Goal: Task Accomplishment & Management: Complete application form

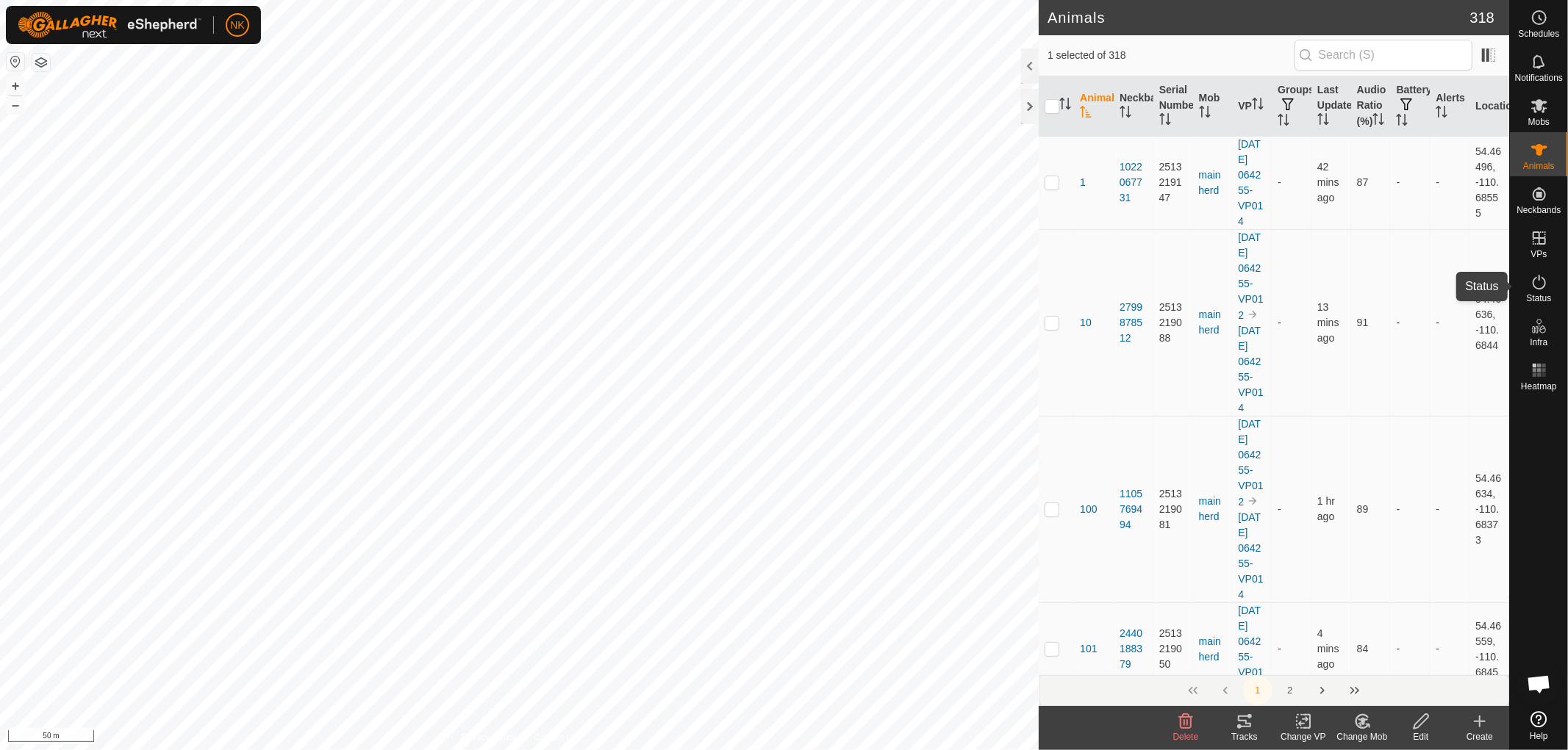
click at [1534, 298] on span "Status" at bounding box center [1538, 299] width 25 height 9
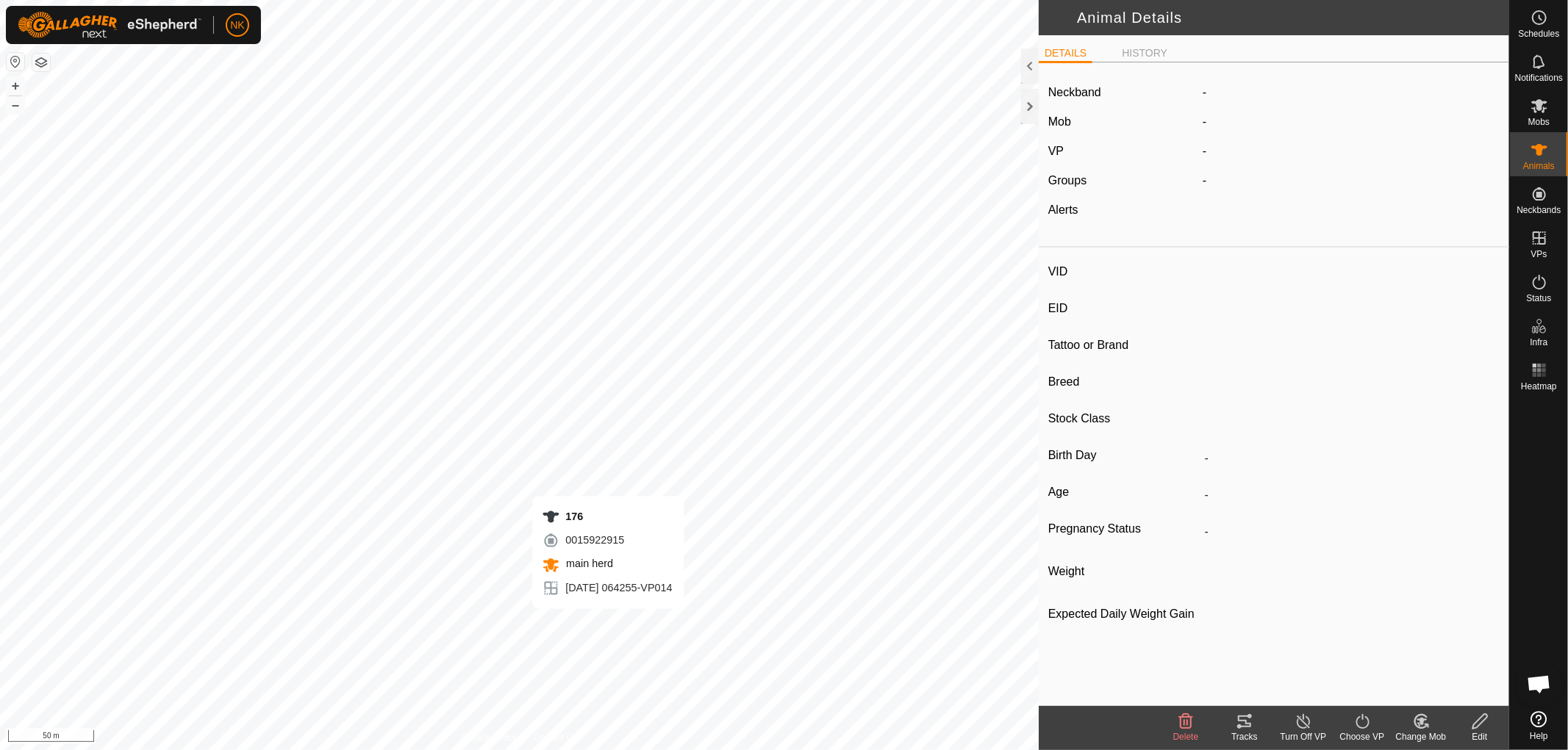
type input "176"
type input "-"
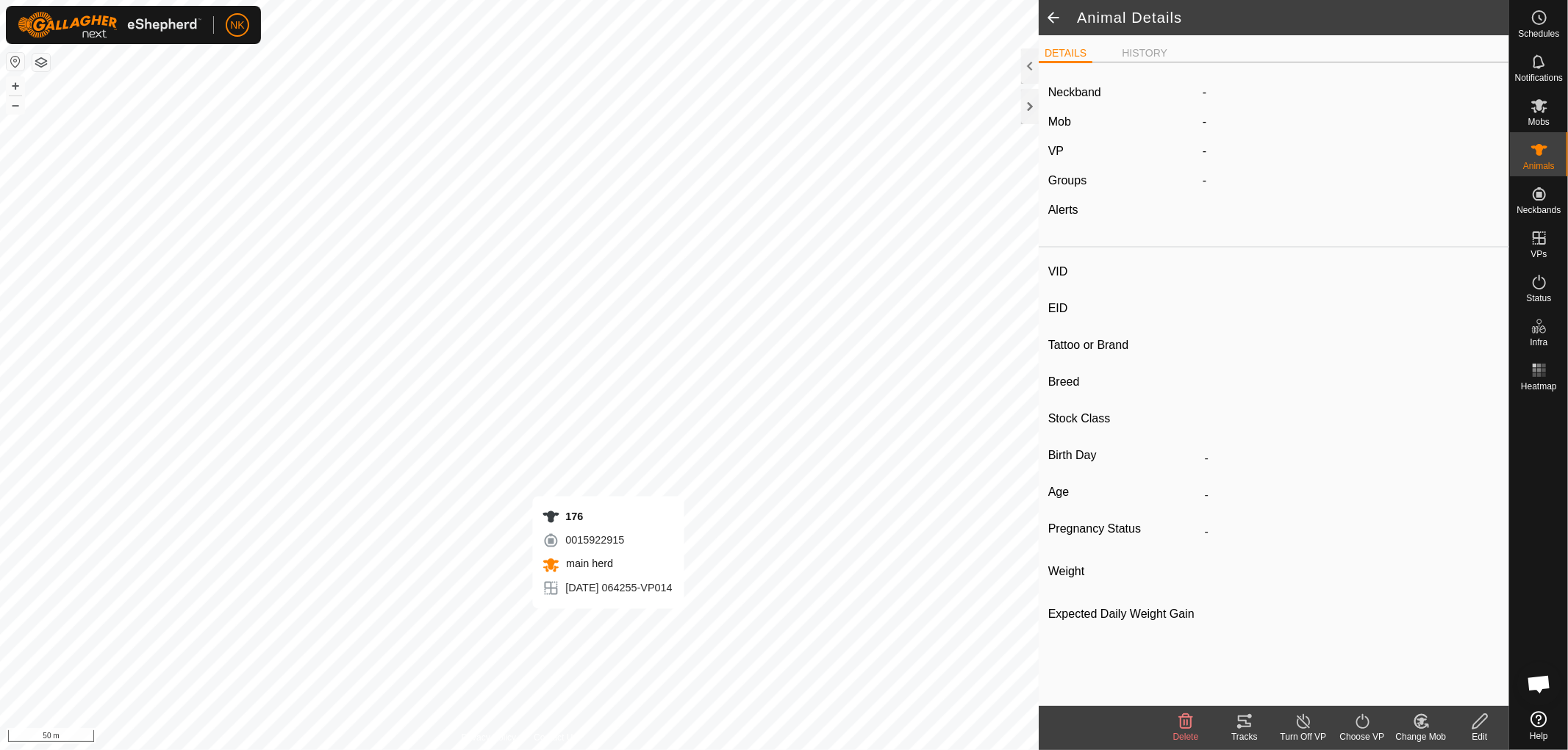
type input "-"
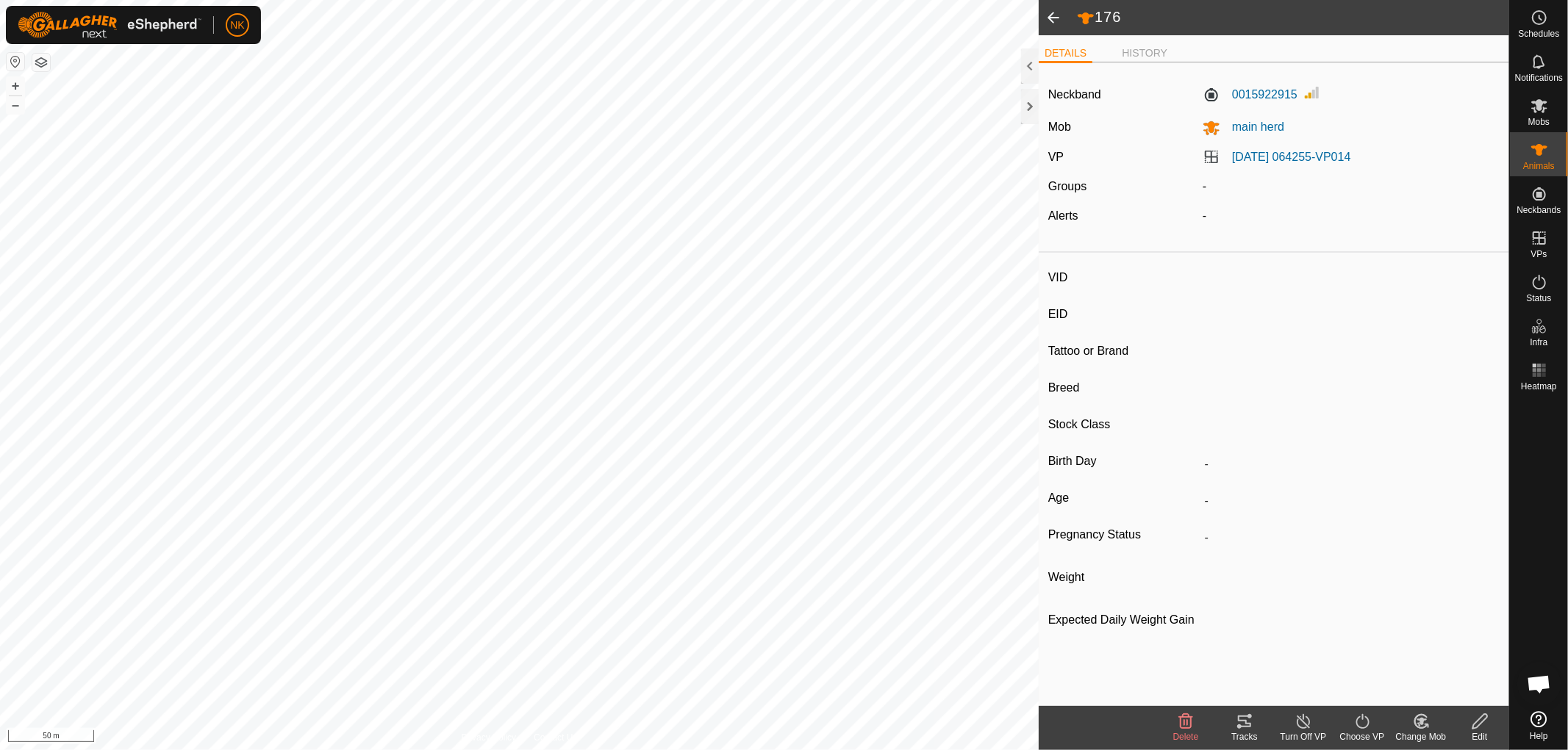
type input "80"
type input "-"
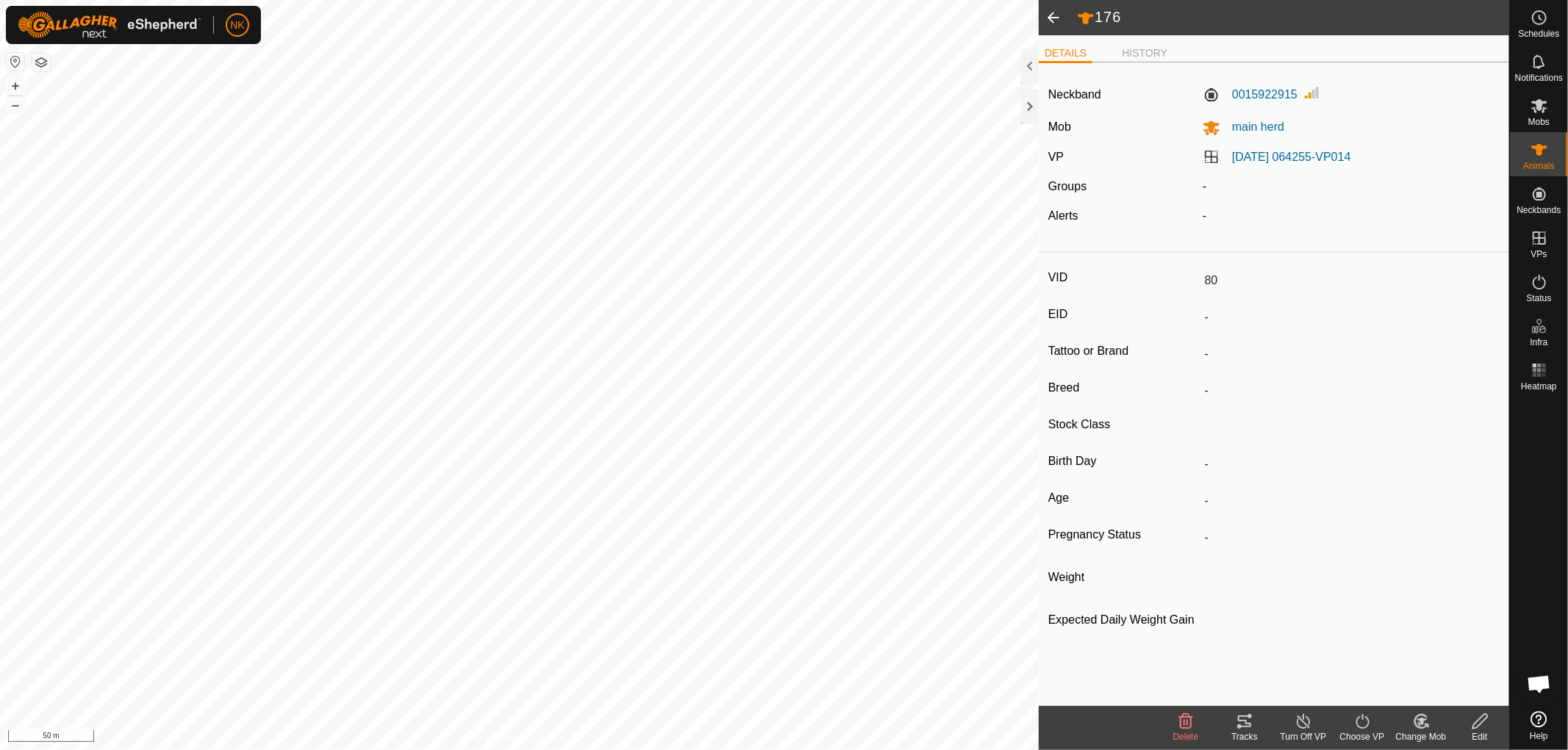
type input "-"
type input "133"
type input "-"
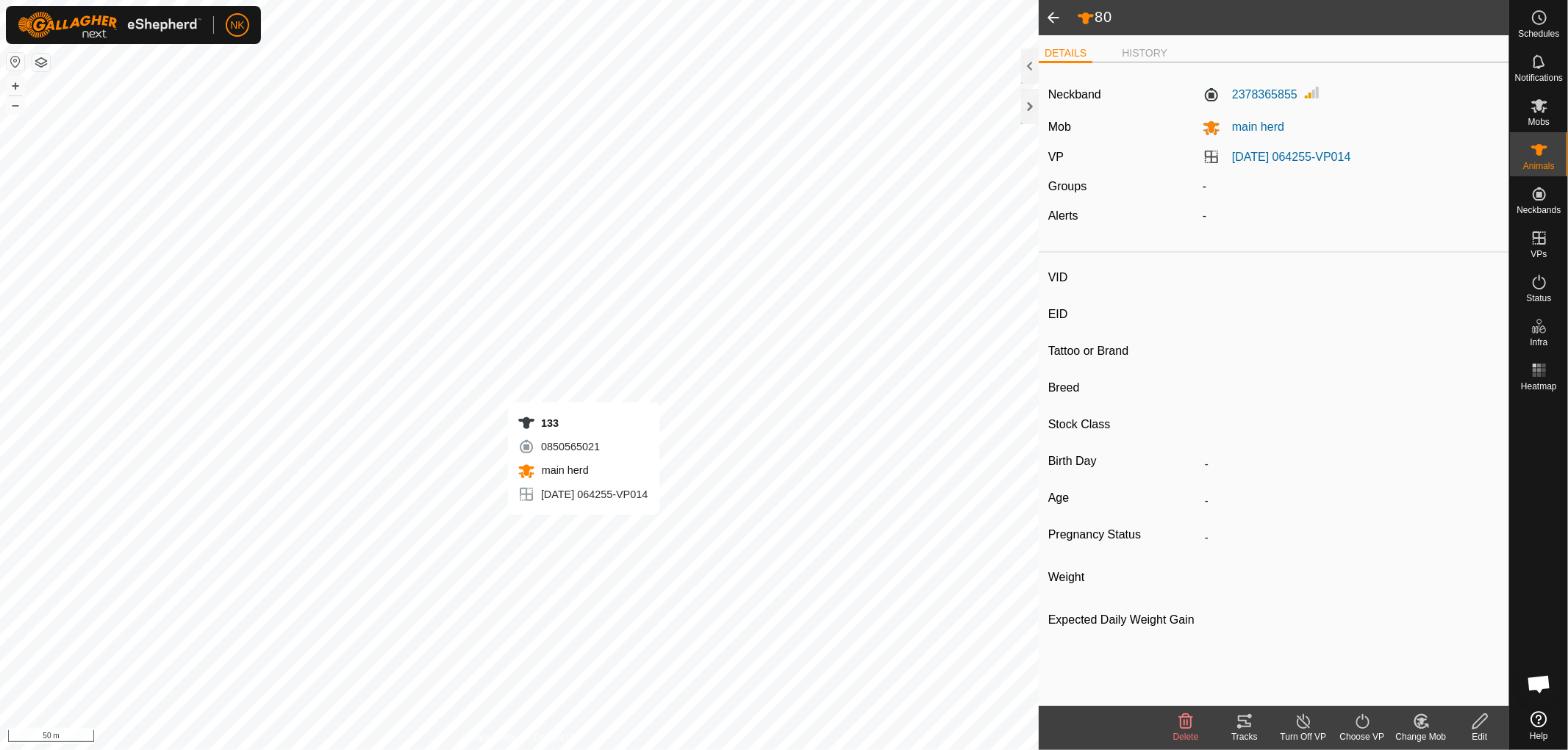
type input "-"
type input "46"
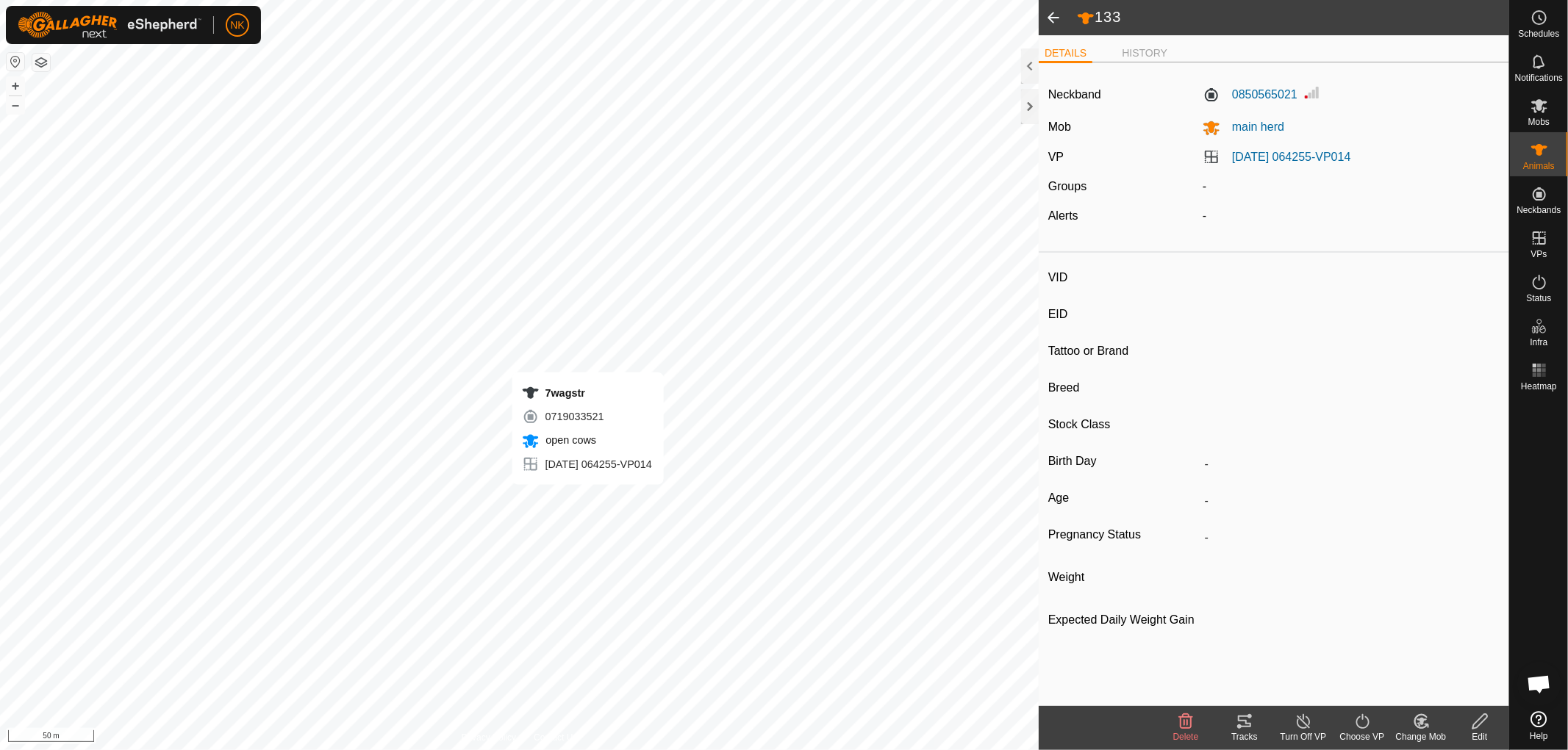
type input "-"
type input "0 kg"
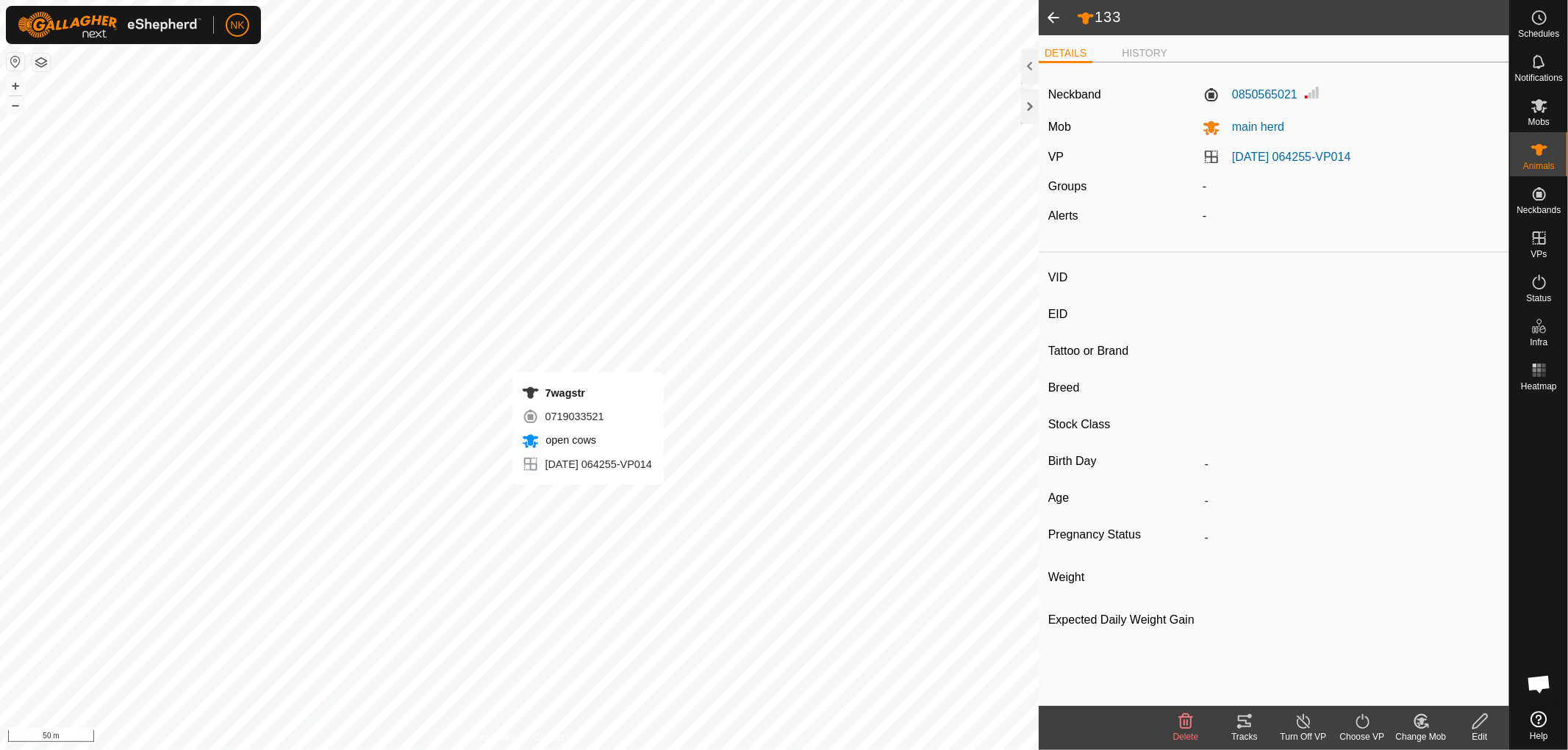
type input "-"
type input "126"
type input "-"
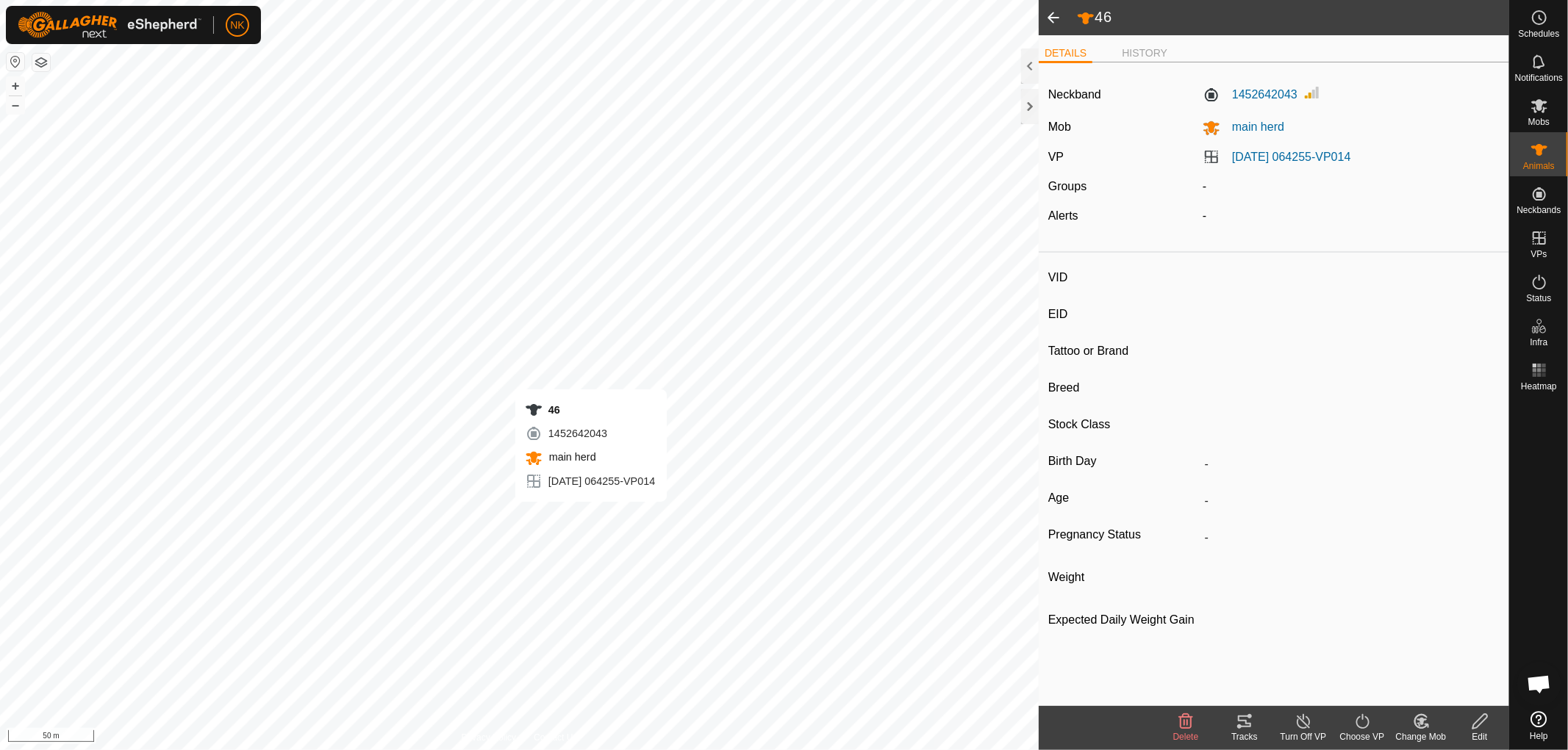
type input "-"
type input "7wagstr"
type input "-"
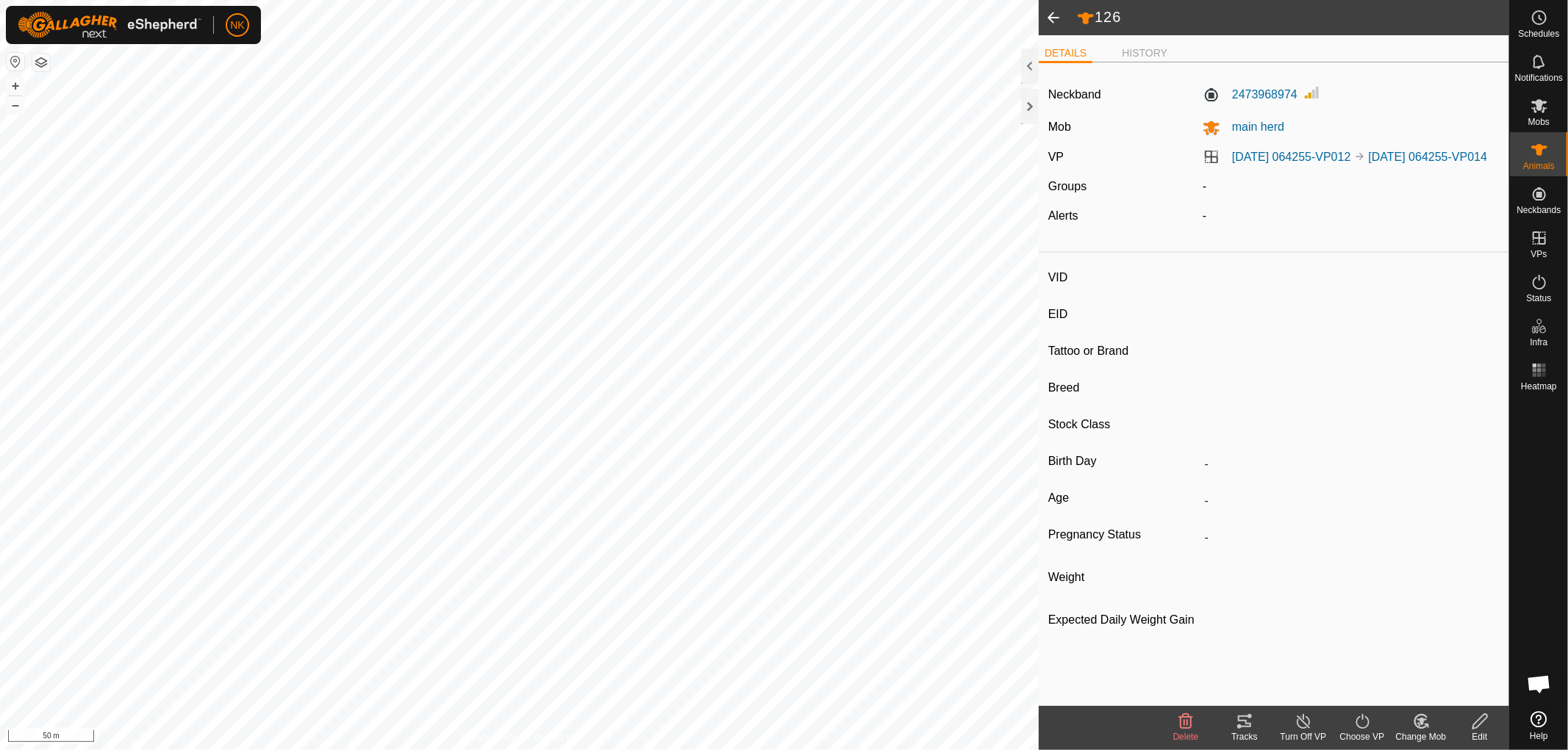
type input "-"
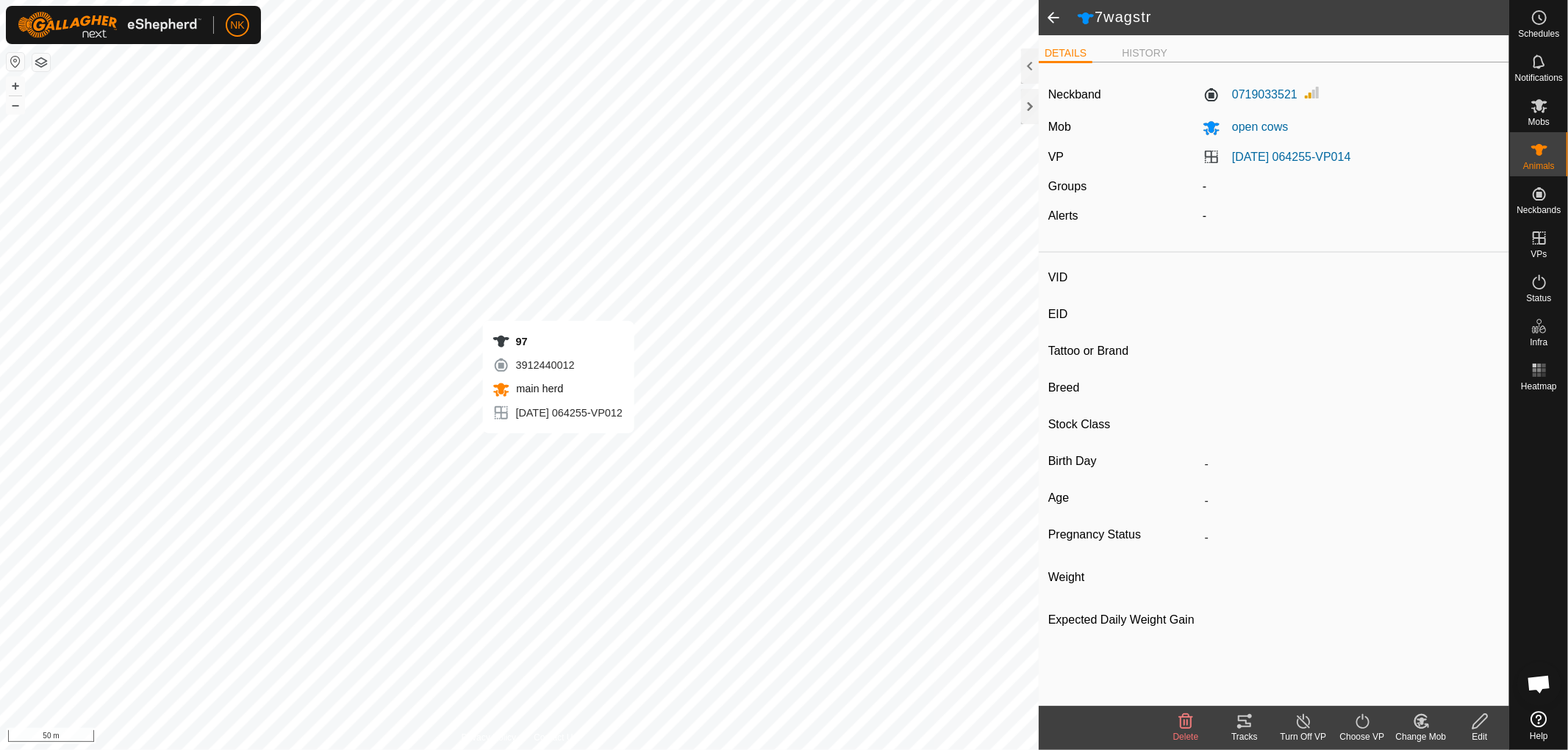
type input "1steer"
type input "-"
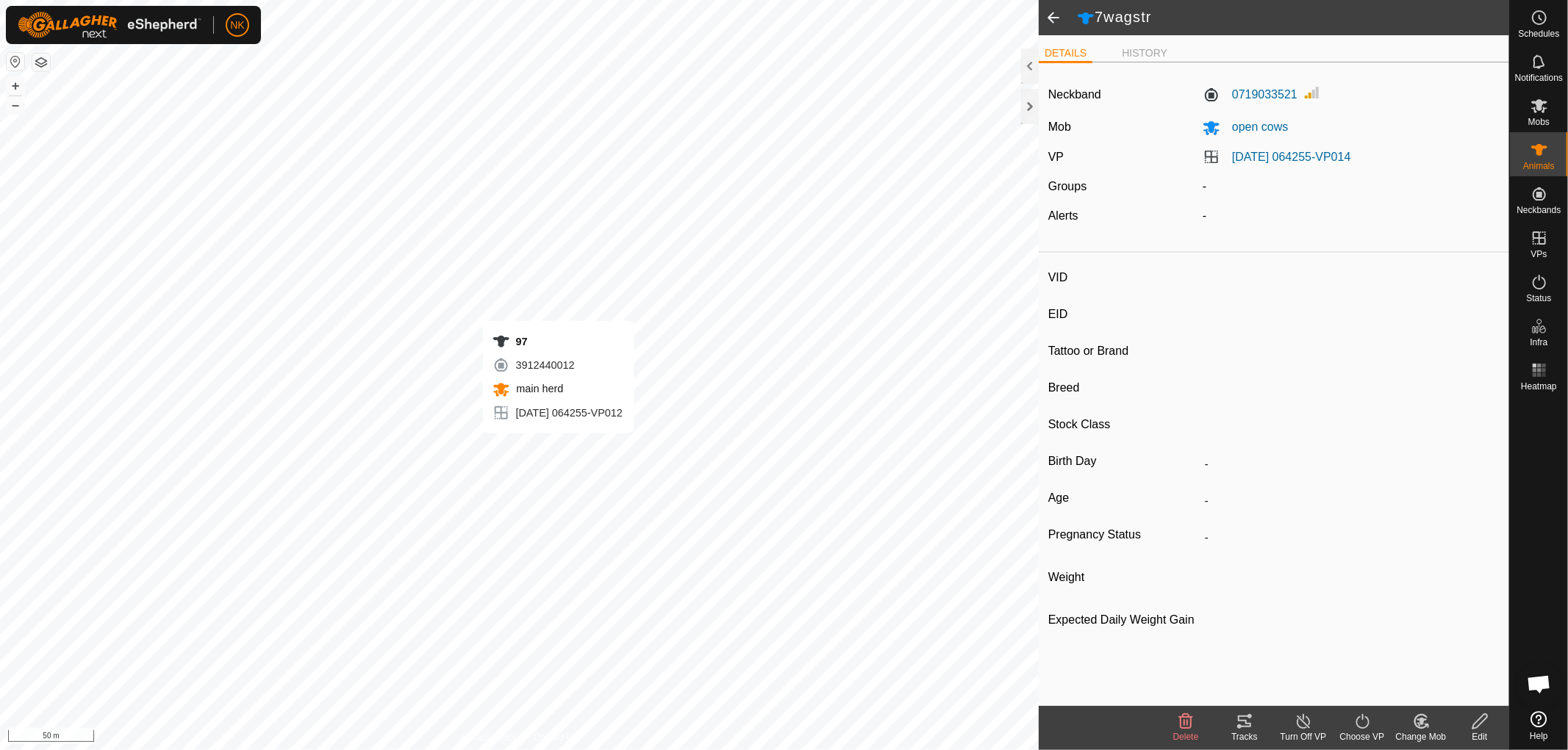
type input "0 kg"
type input "-"
type input "97"
type input "-"
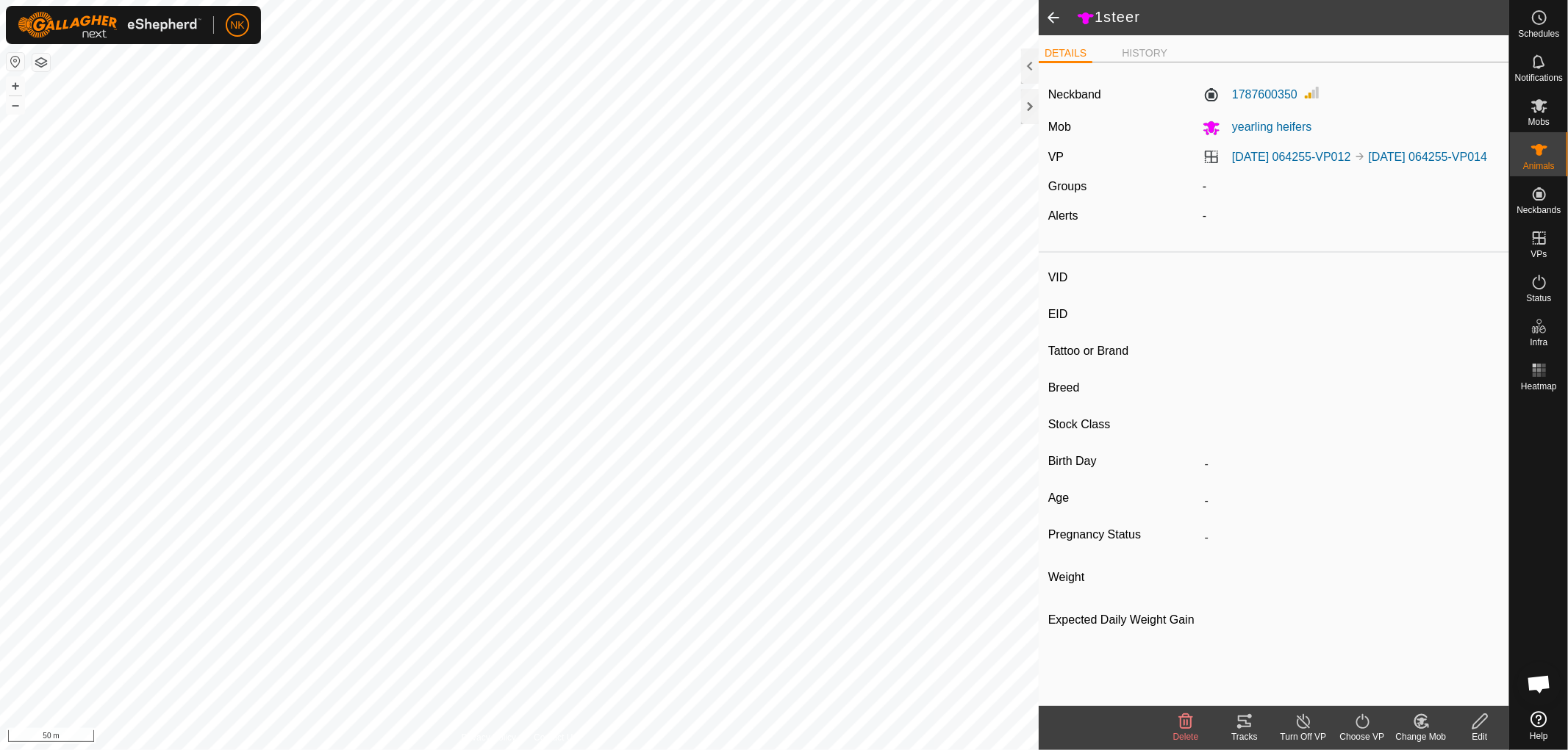
type input "-"
type input "180"
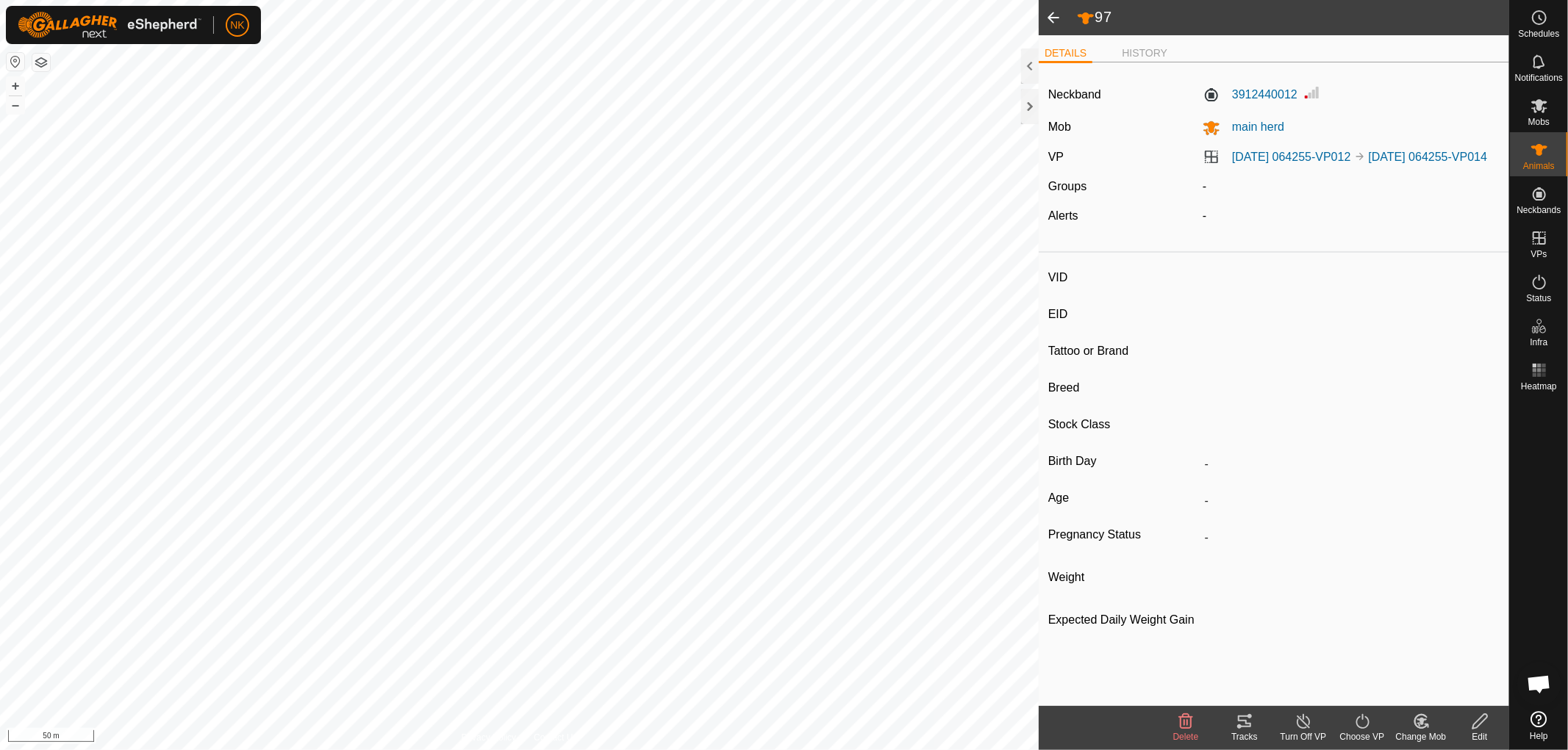
type input "-"
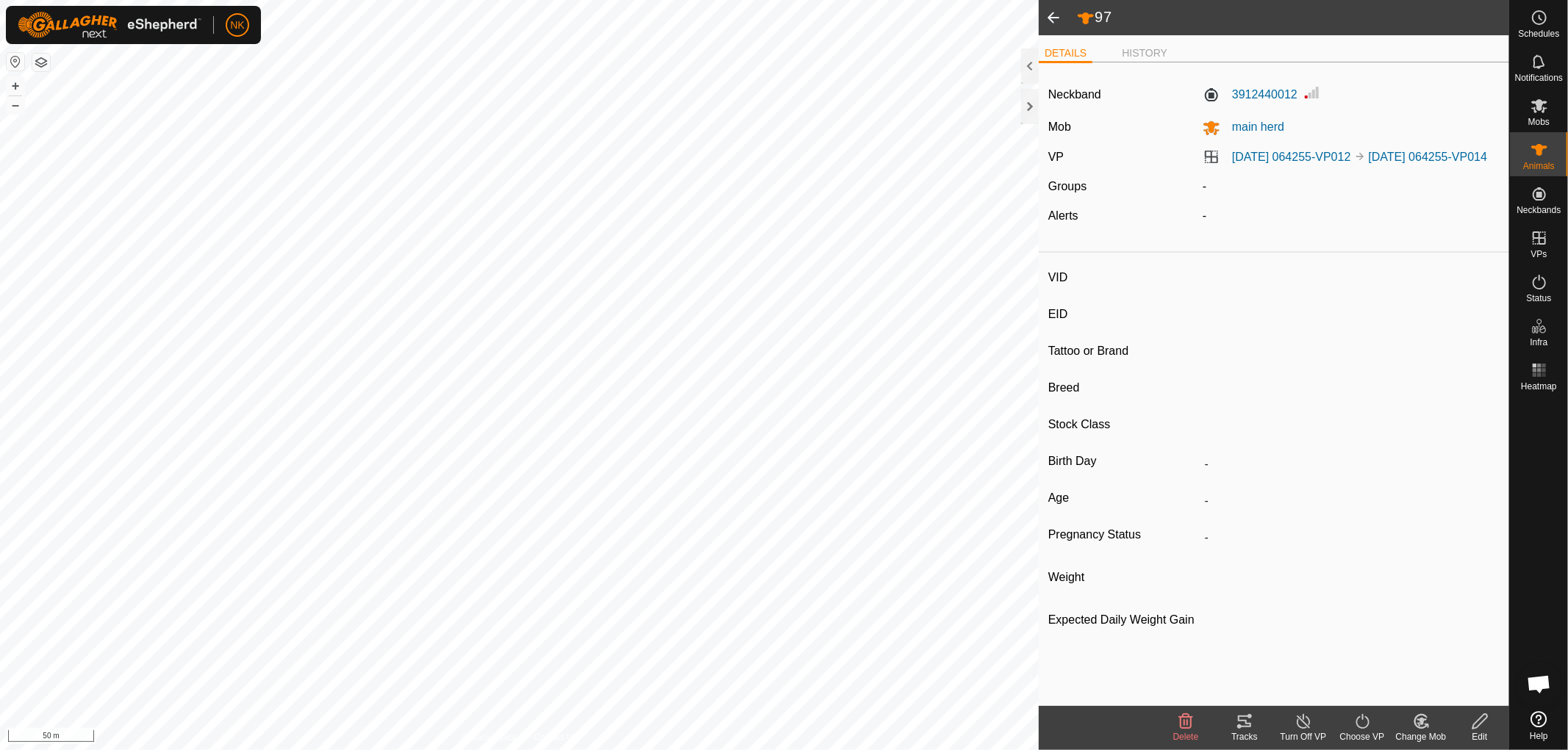
type input "-"
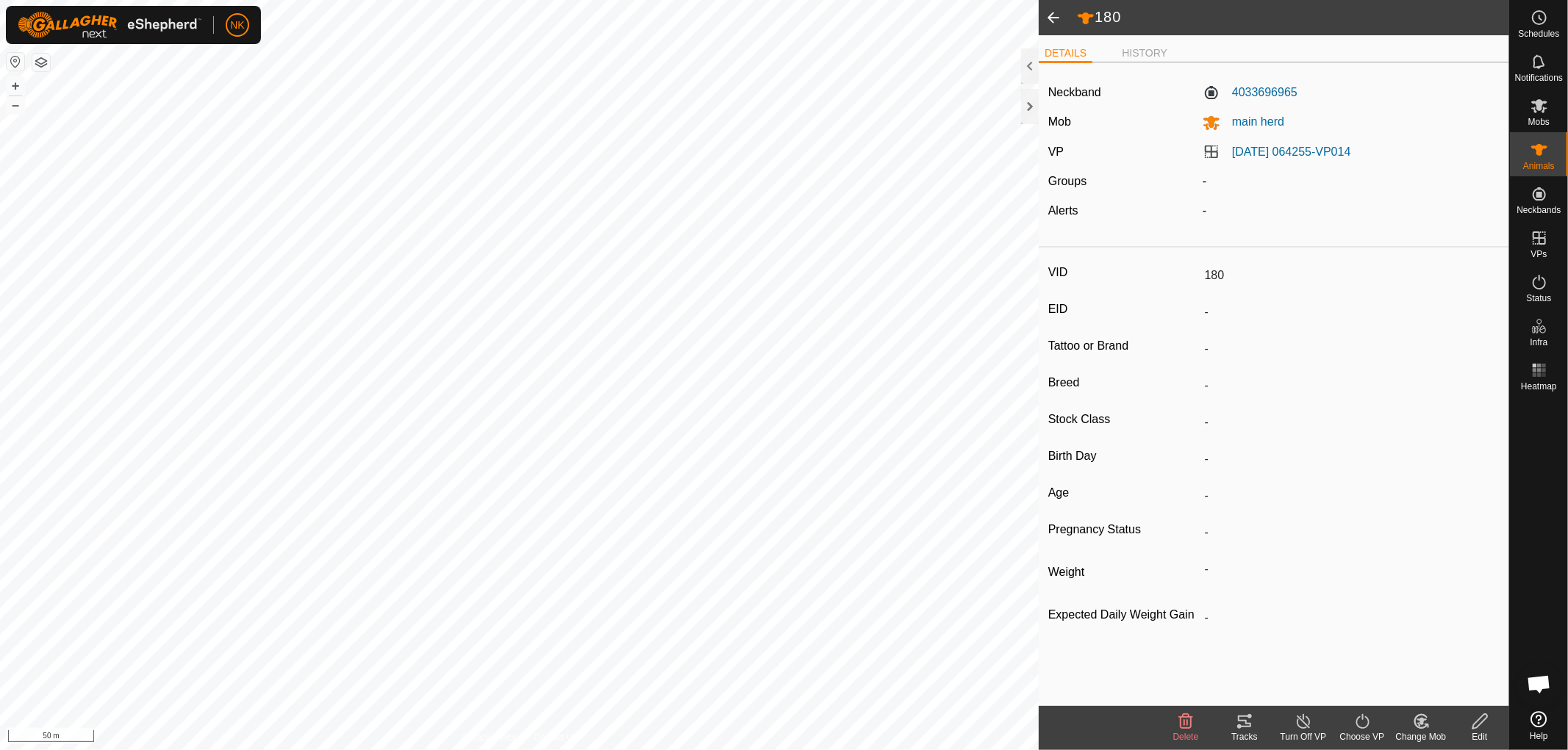
type input "BlackH"
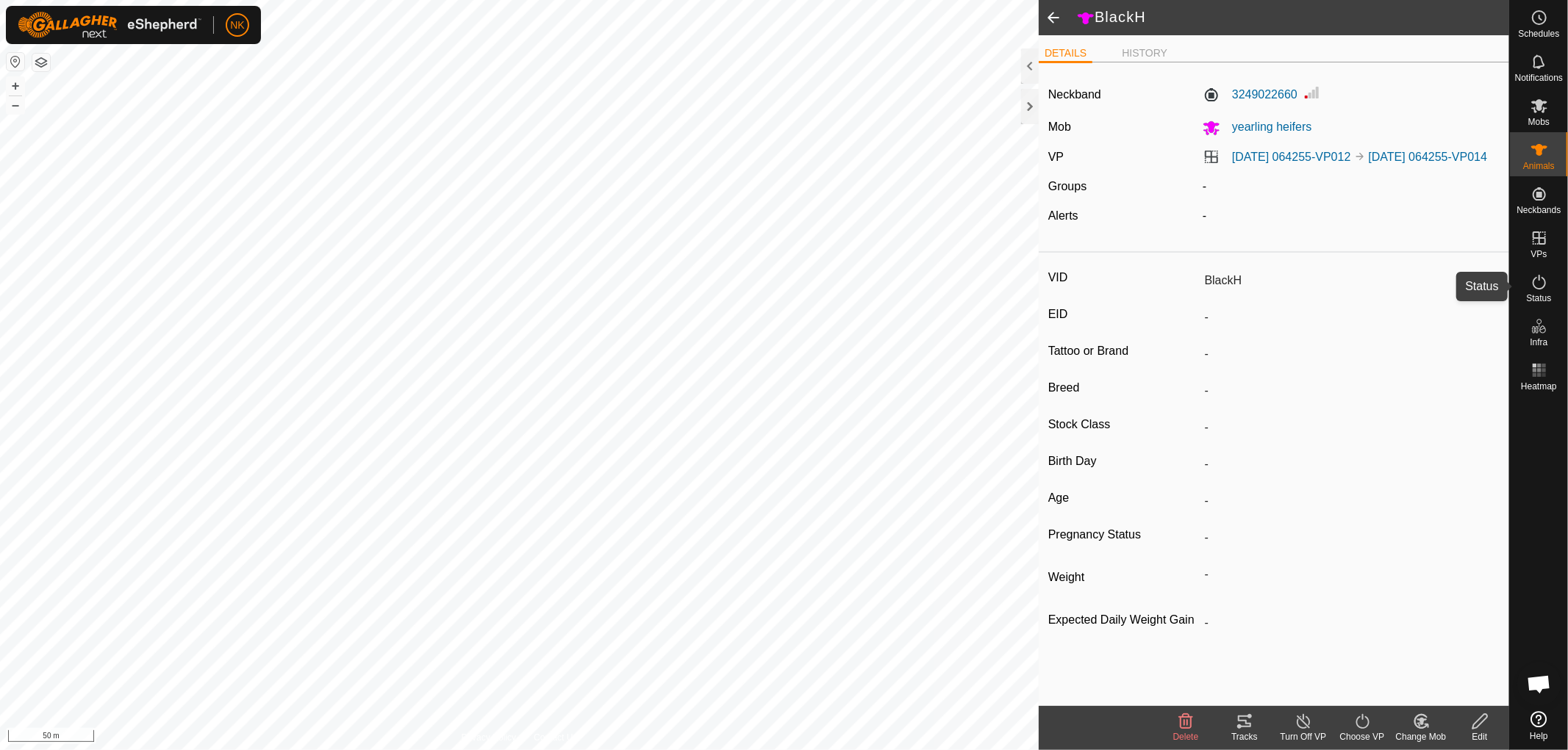
click at [1536, 288] on icon at bounding box center [1539, 282] width 14 height 15
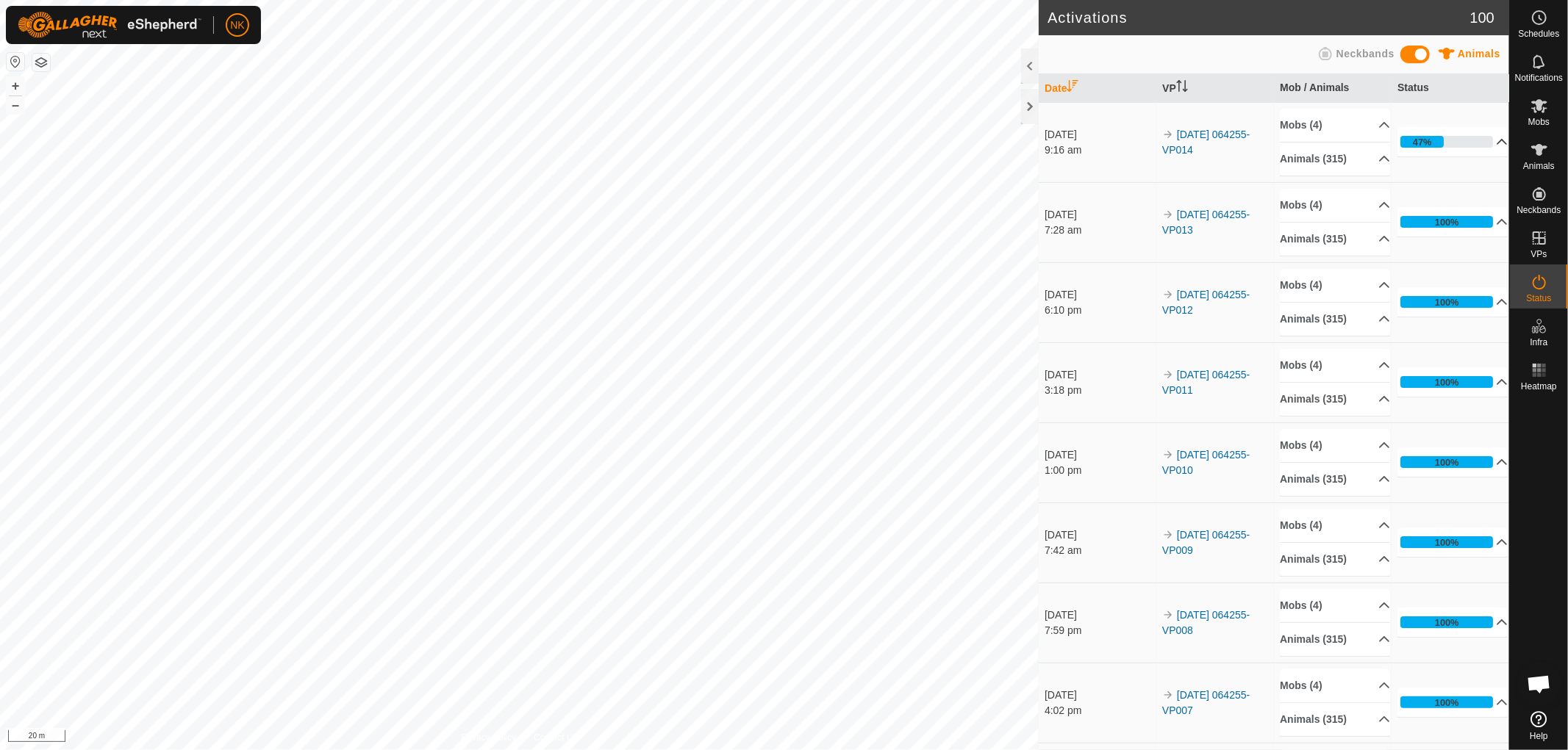
click at [1429, 138] on p-accordion-header "47%" at bounding box center [1452, 142] width 110 height 29
